Goal: Contribute content

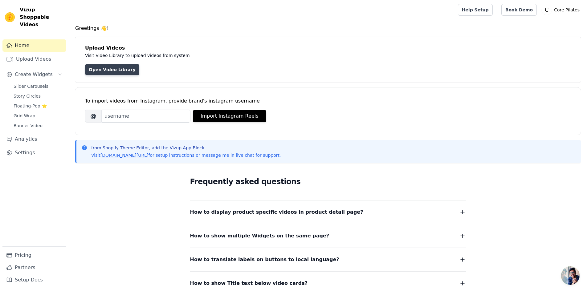
click at [96, 69] on link "Open Video Library" at bounding box center [112, 69] width 54 height 11
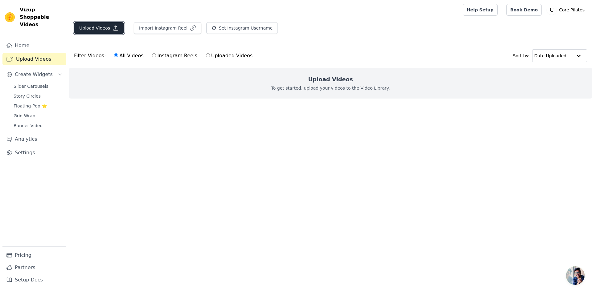
click at [89, 31] on button "Upload Videos" at bounding box center [99, 28] width 50 height 12
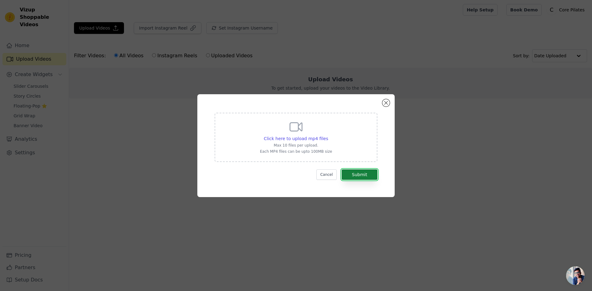
click at [355, 175] on button "Submit" at bounding box center [360, 175] width 36 height 10
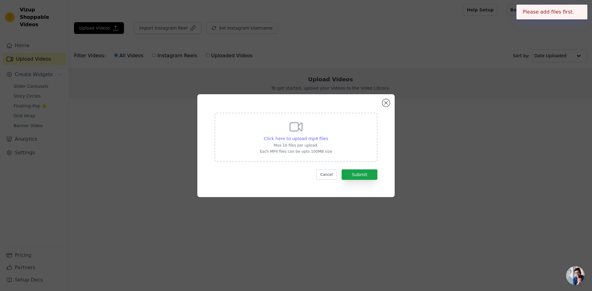
click at [317, 138] on span "Click here to upload mp4 files" at bounding box center [296, 138] width 64 height 5
click at [328, 136] on input "Click here to upload mp4 files Max 10 files per upload. Each MP4 files can be u…" at bounding box center [328, 135] width 0 height 0
click at [332, 173] on button "Cancel" at bounding box center [326, 175] width 21 height 10
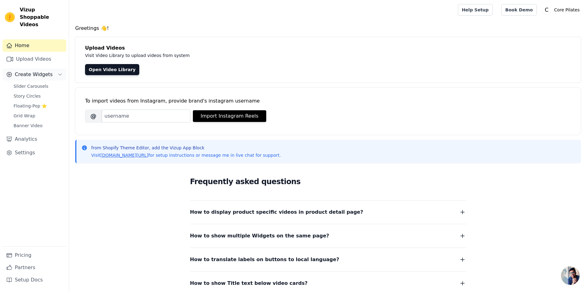
click at [42, 71] on span "Create Widgets" at bounding box center [34, 74] width 38 height 7
click at [44, 71] on span "Create Widgets" at bounding box center [34, 74] width 38 height 7
click at [32, 83] on span "Slider Carousels" at bounding box center [31, 86] width 35 height 6
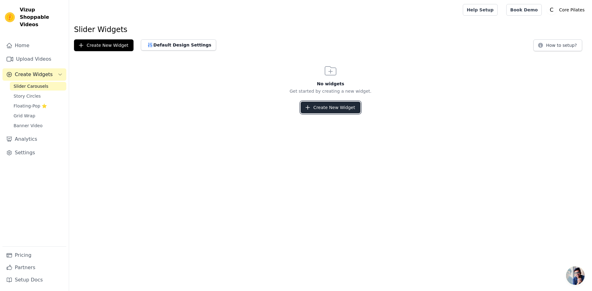
click at [340, 112] on button "Create New Widget" at bounding box center [331, 108] width 60 height 12
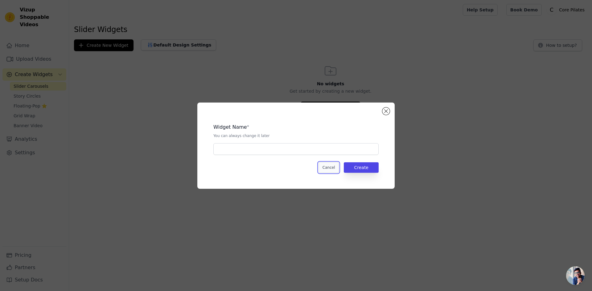
click at [329, 170] on button "Cancel" at bounding box center [329, 168] width 21 height 10
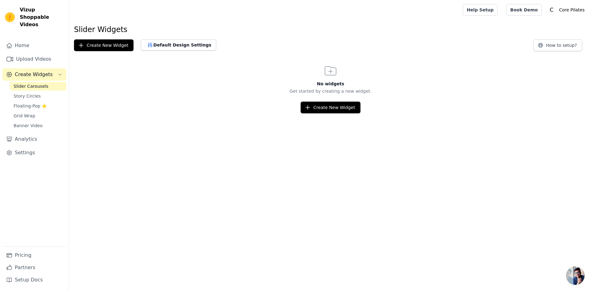
click at [208, 61] on div "Slider Widgets Create New Widget Default Design Settings How to setup? No widge…" at bounding box center [330, 69] width 523 height 89
